Goal: Communication & Community: Answer question/provide support

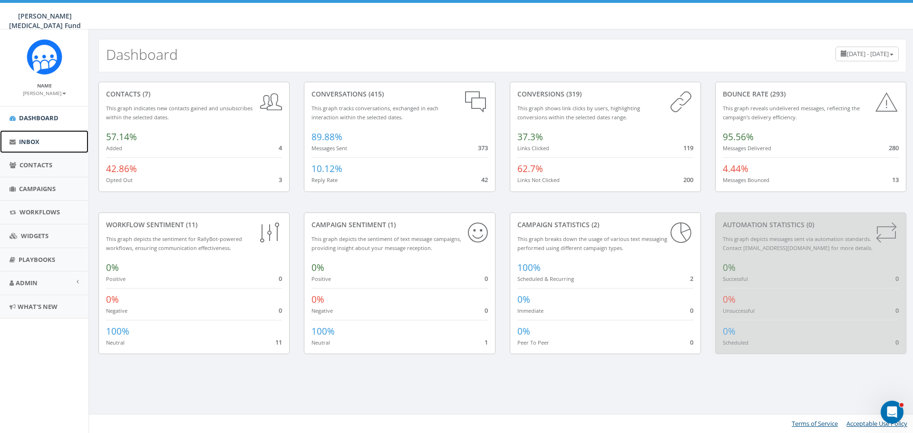
click at [33, 142] on span "Inbox" at bounding box center [29, 141] width 20 height 9
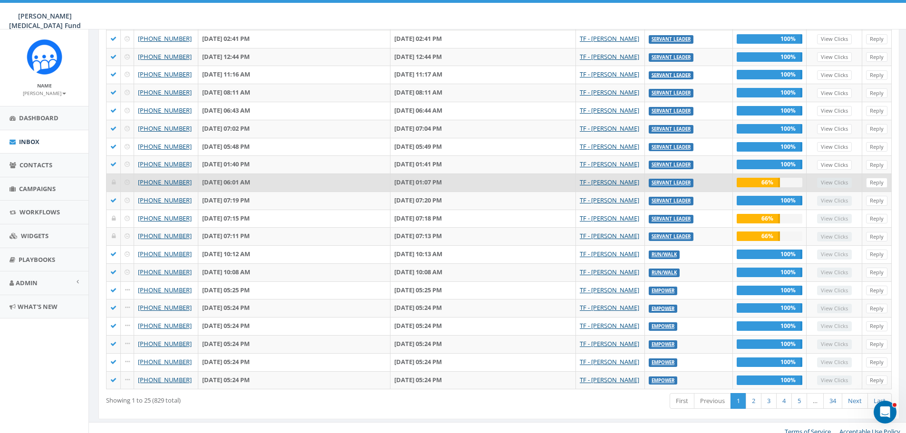
scroll to position [212, 0]
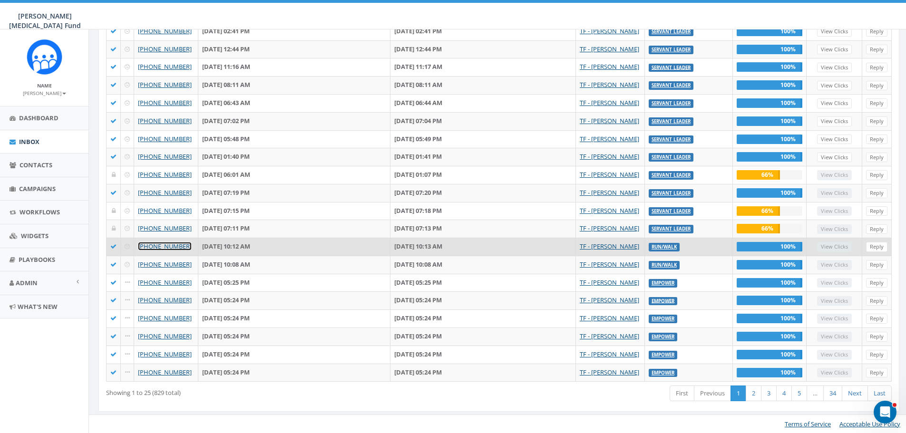
click at [172, 242] on link "[PHONE_NUMBER]" at bounding box center [165, 246] width 54 height 9
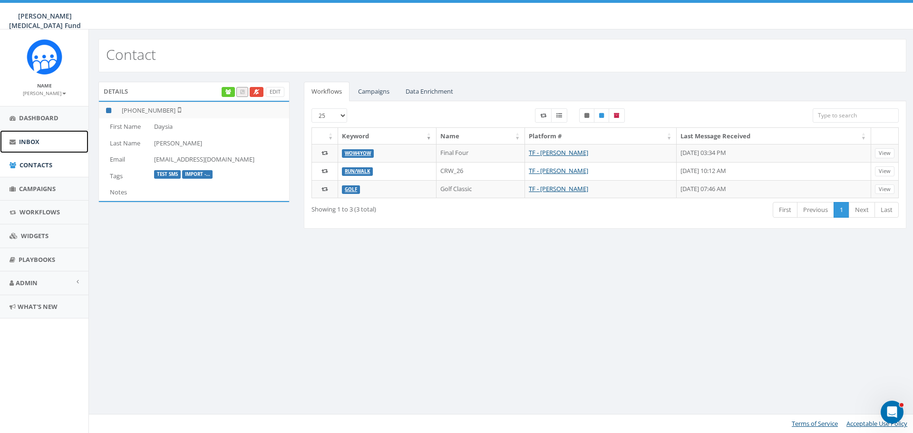
click at [29, 137] on span "Inbox" at bounding box center [29, 141] width 20 height 9
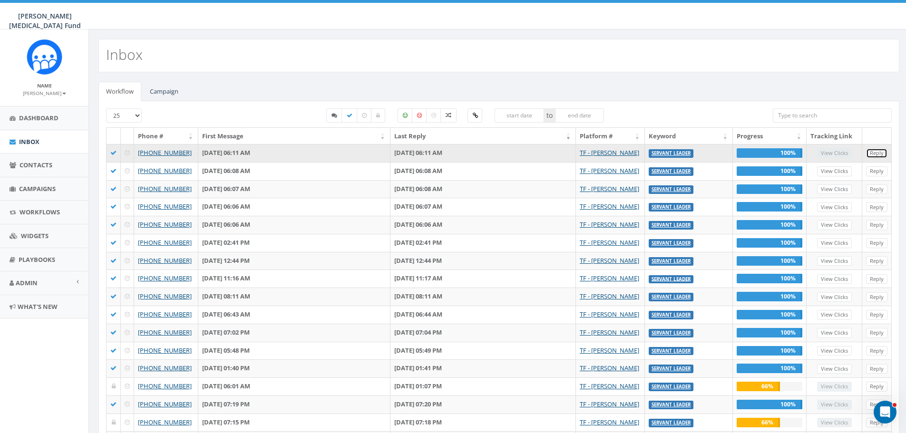
click at [880, 151] on link "Reply" at bounding box center [876, 153] width 21 height 10
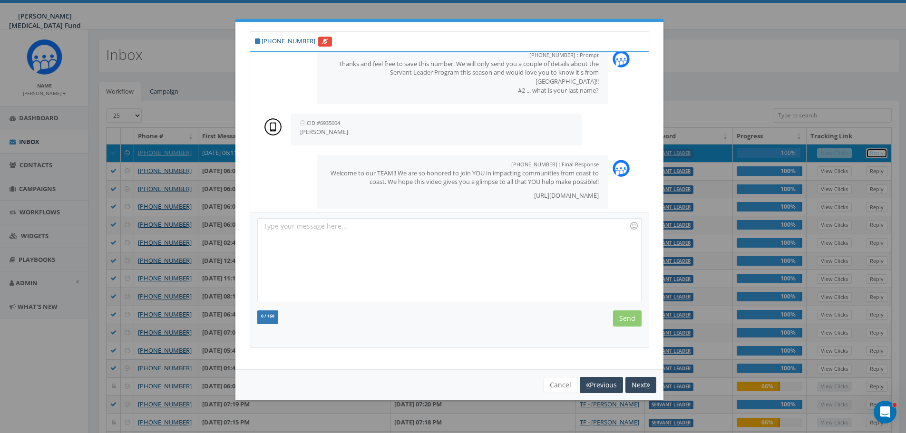
scroll to position [160, 0]
click at [640, 384] on button "Next" at bounding box center [641, 385] width 31 height 16
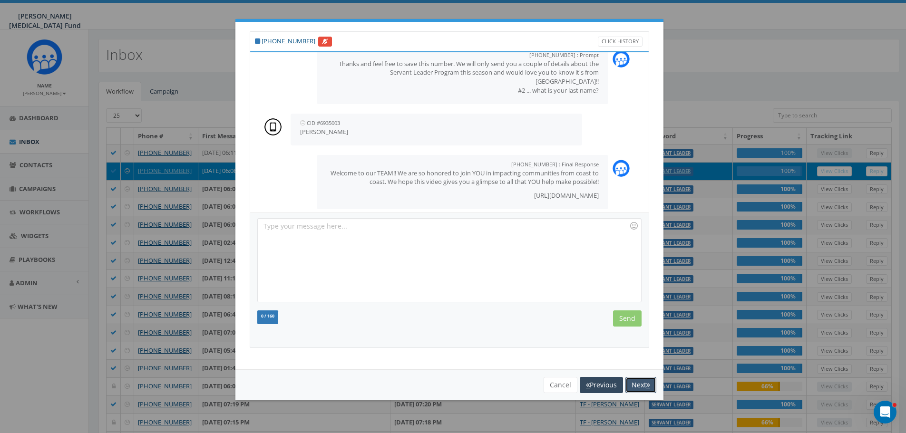
click at [640, 384] on button "Next" at bounding box center [641, 385] width 31 height 16
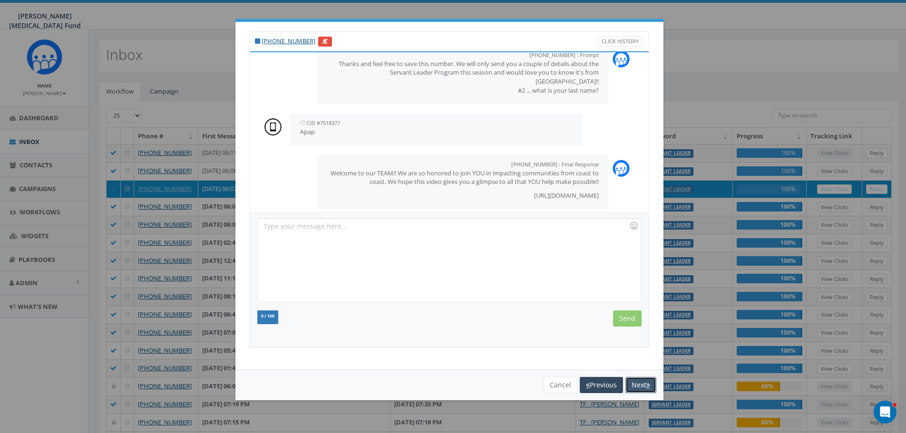
click at [640, 384] on button "Next" at bounding box center [641, 385] width 31 height 16
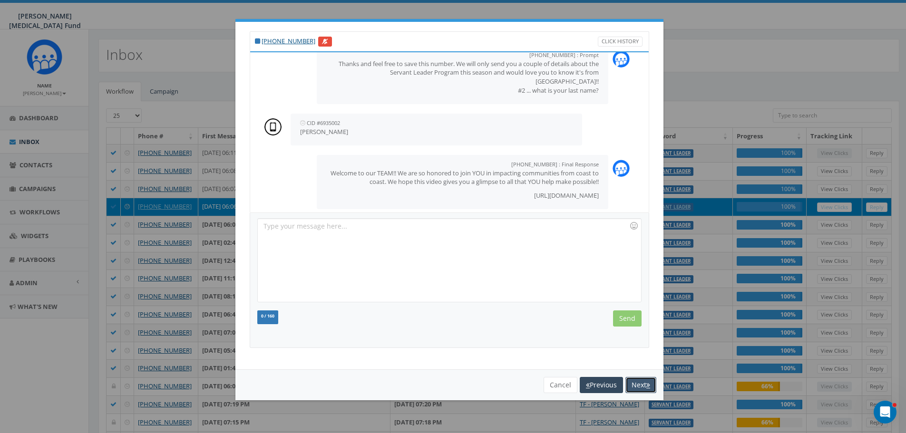
click at [640, 384] on button "Next" at bounding box center [641, 385] width 31 height 16
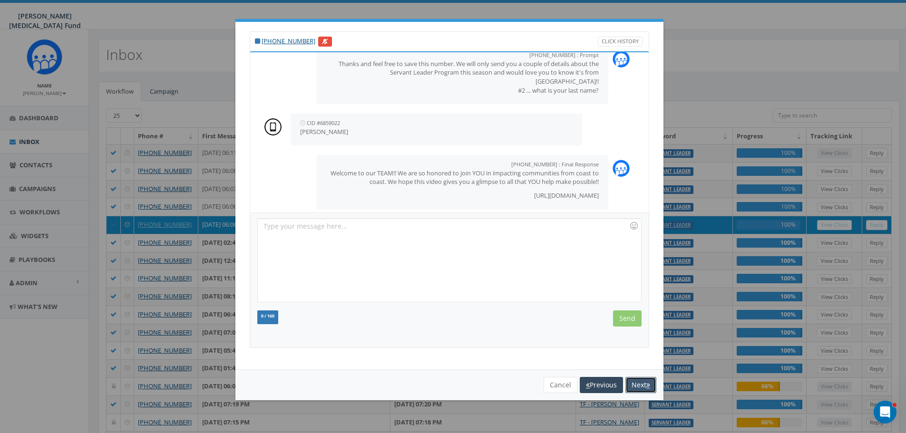
click at [640, 384] on button "Next" at bounding box center [641, 385] width 31 height 16
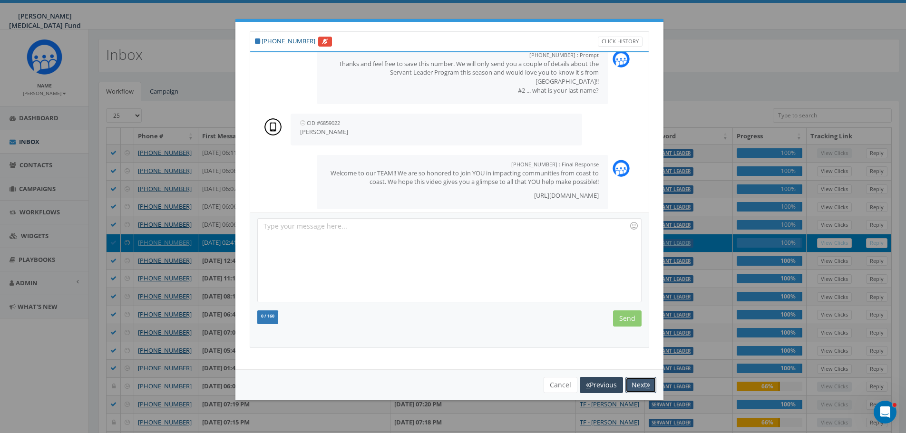
click at [640, 384] on button "Next" at bounding box center [641, 385] width 31 height 16
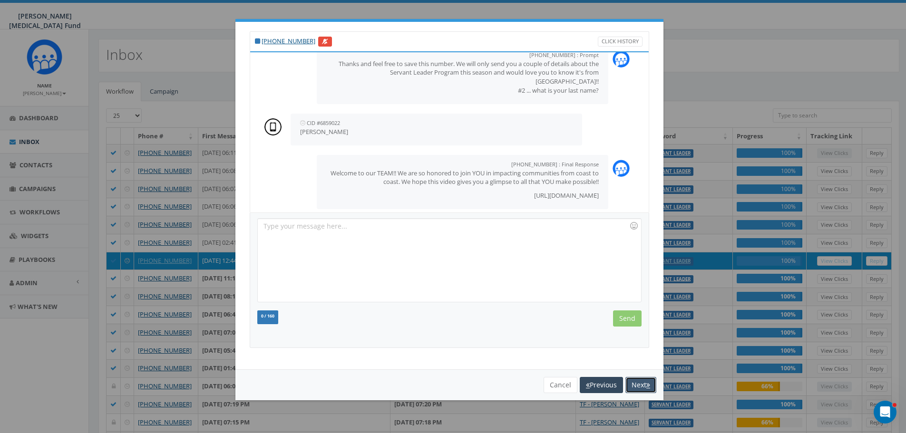
click at [640, 384] on button "Next" at bounding box center [641, 385] width 31 height 16
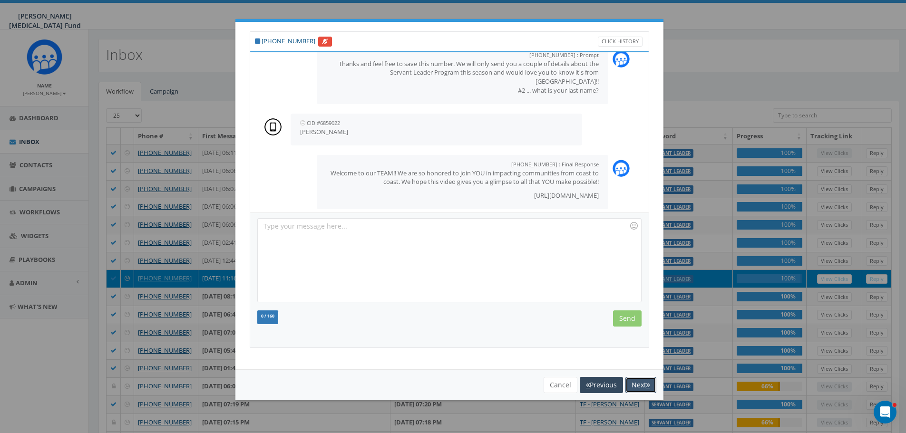
click at [640, 384] on button "Next" at bounding box center [641, 385] width 31 height 16
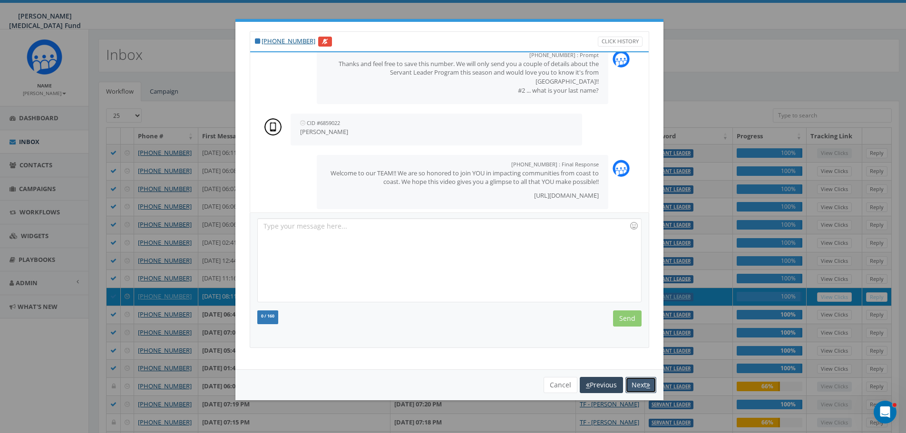
click at [640, 384] on button "Next" at bounding box center [641, 385] width 31 height 16
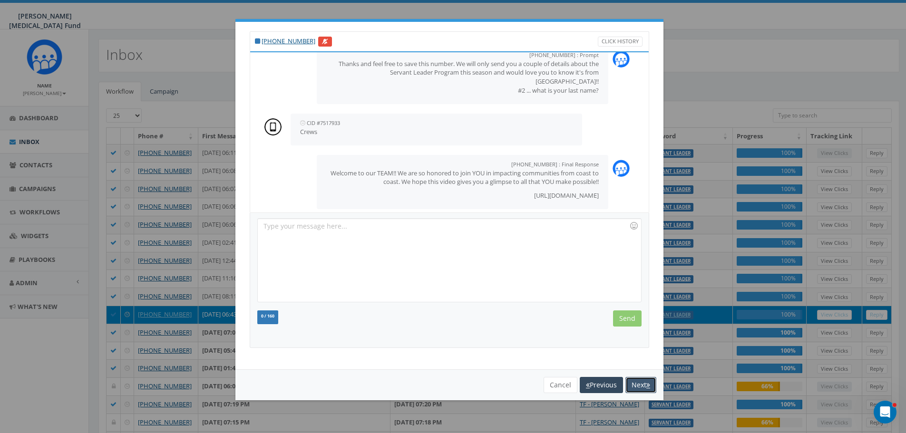
click at [640, 384] on button "Next" at bounding box center [641, 385] width 31 height 16
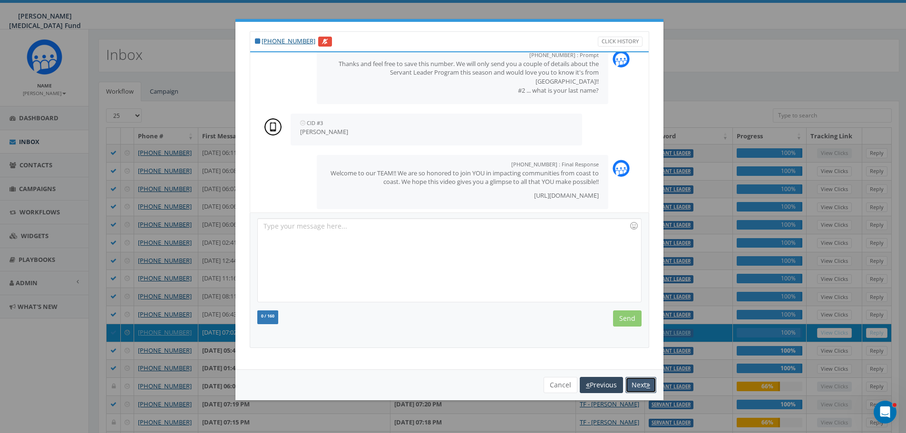
click at [640, 384] on button "Next" at bounding box center [641, 385] width 31 height 16
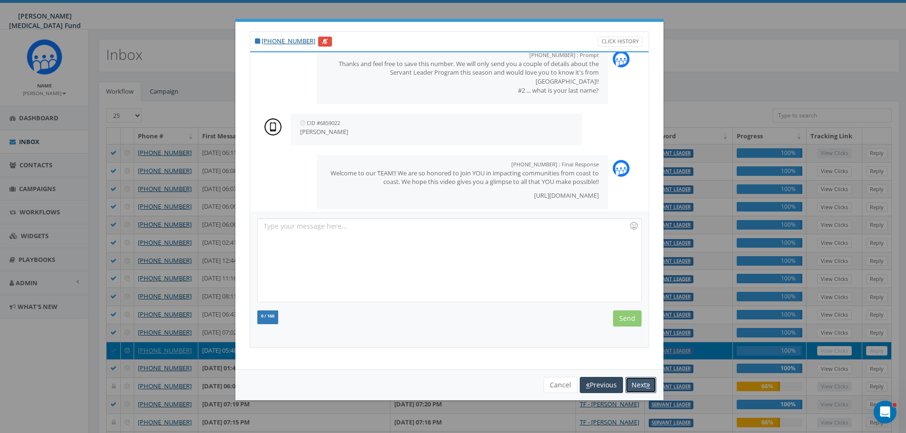
click at [640, 384] on button "Next" at bounding box center [641, 385] width 31 height 16
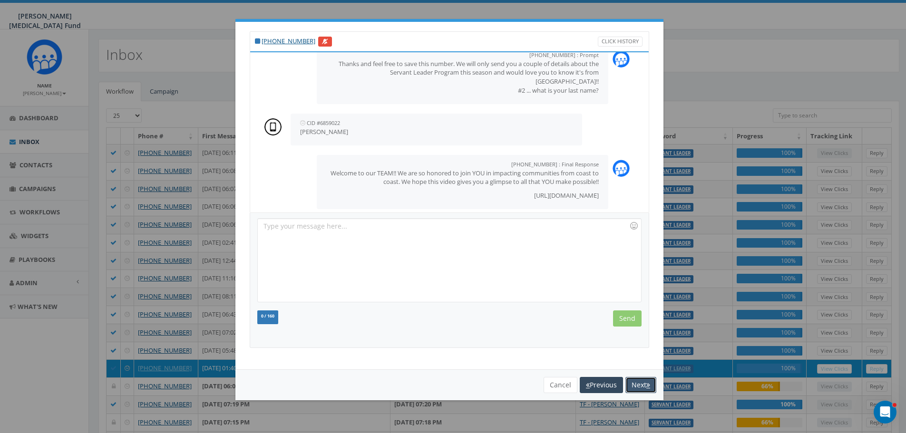
click at [640, 384] on button "Next" at bounding box center [641, 385] width 31 height 16
